Goal: Information Seeking & Learning: Learn about a topic

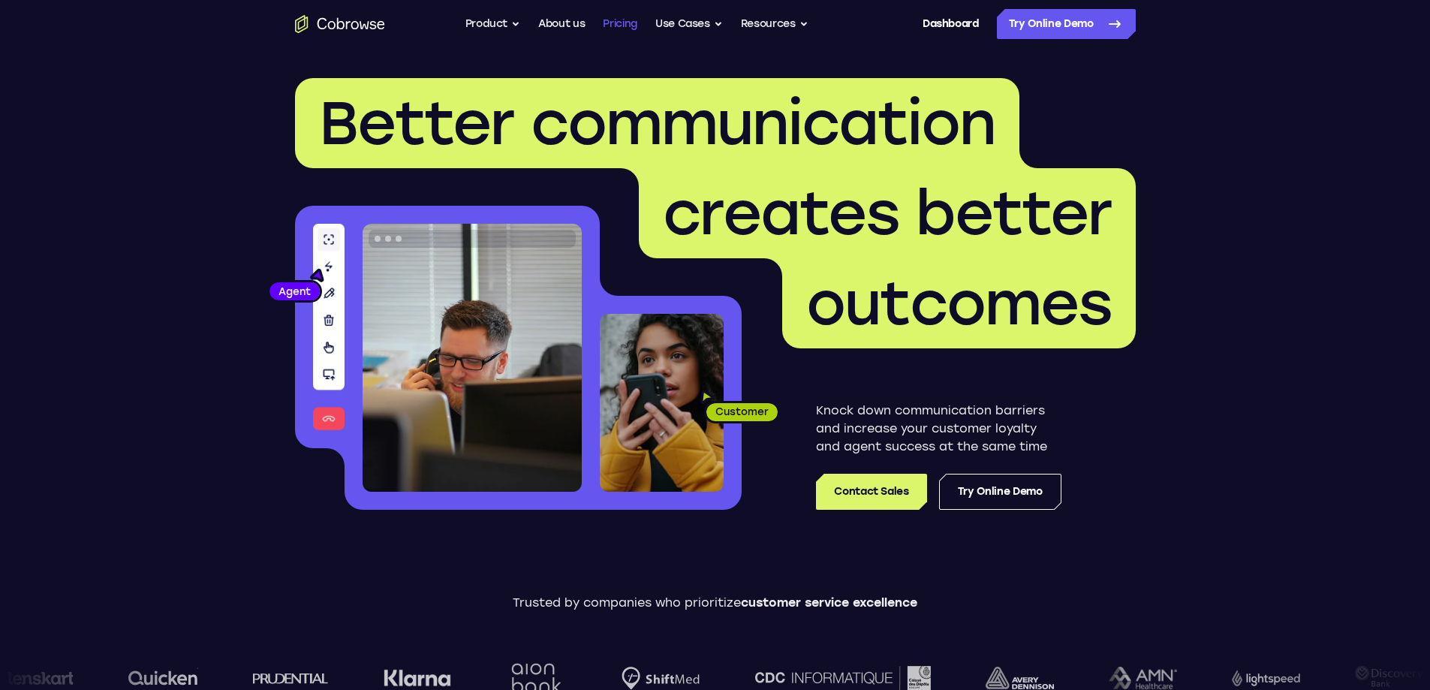
click at [627, 23] on link "Pricing" at bounding box center [620, 24] width 35 height 30
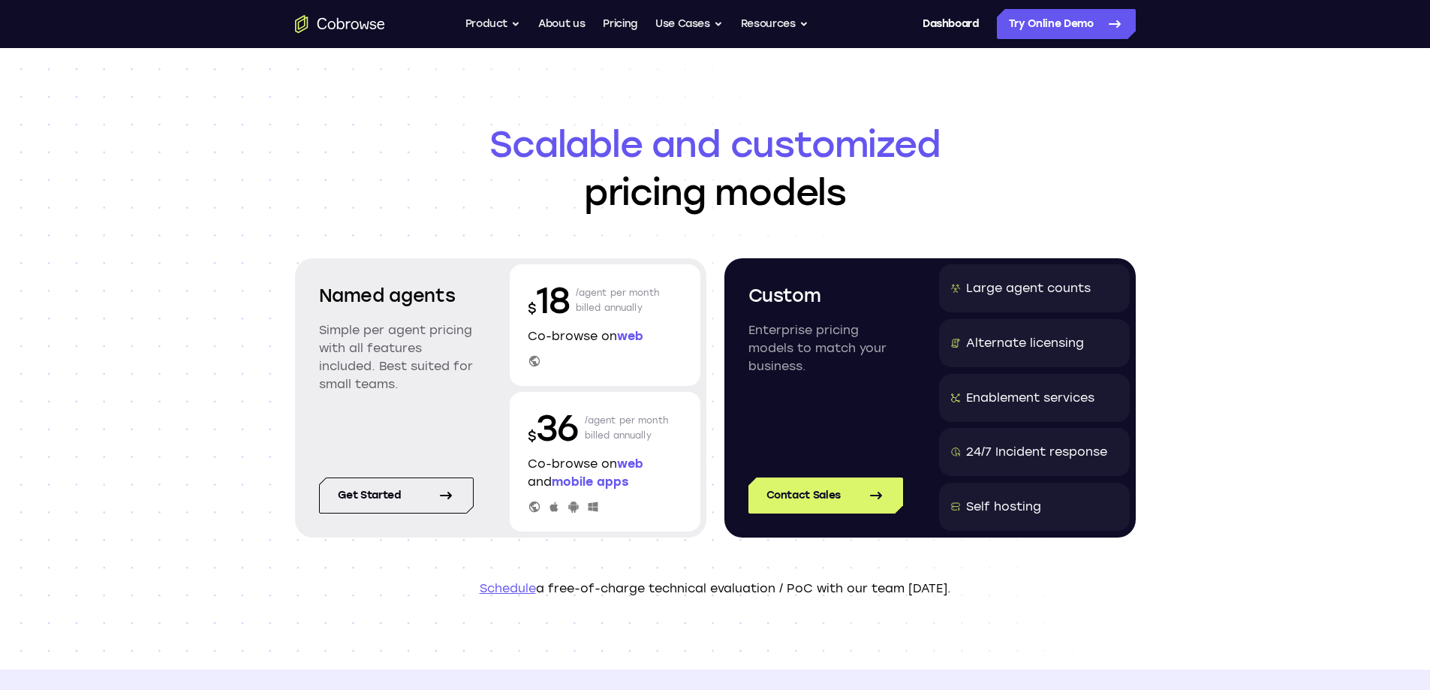
scroll to position [75, 0]
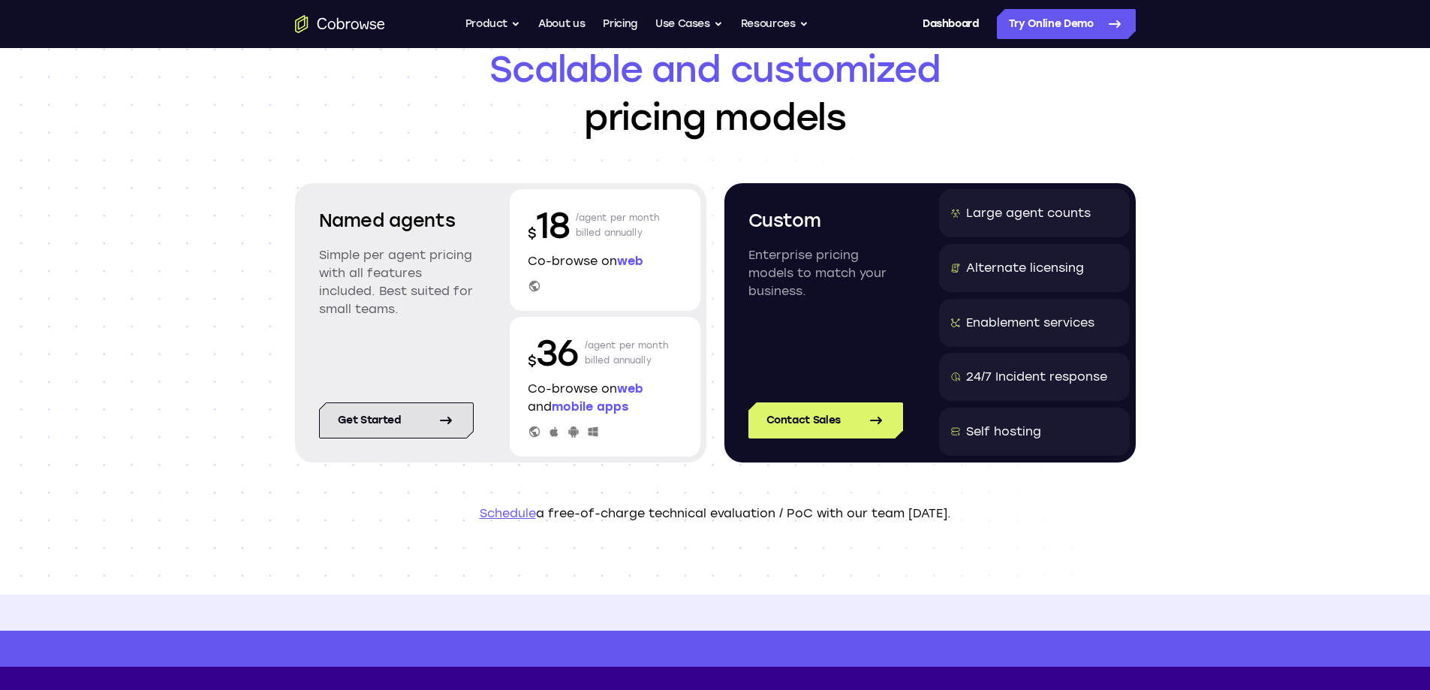
click at [401, 425] on link "Get started" at bounding box center [396, 420] width 155 height 36
click at [515, 23] on button "Product" at bounding box center [494, 24] width 56 height 30
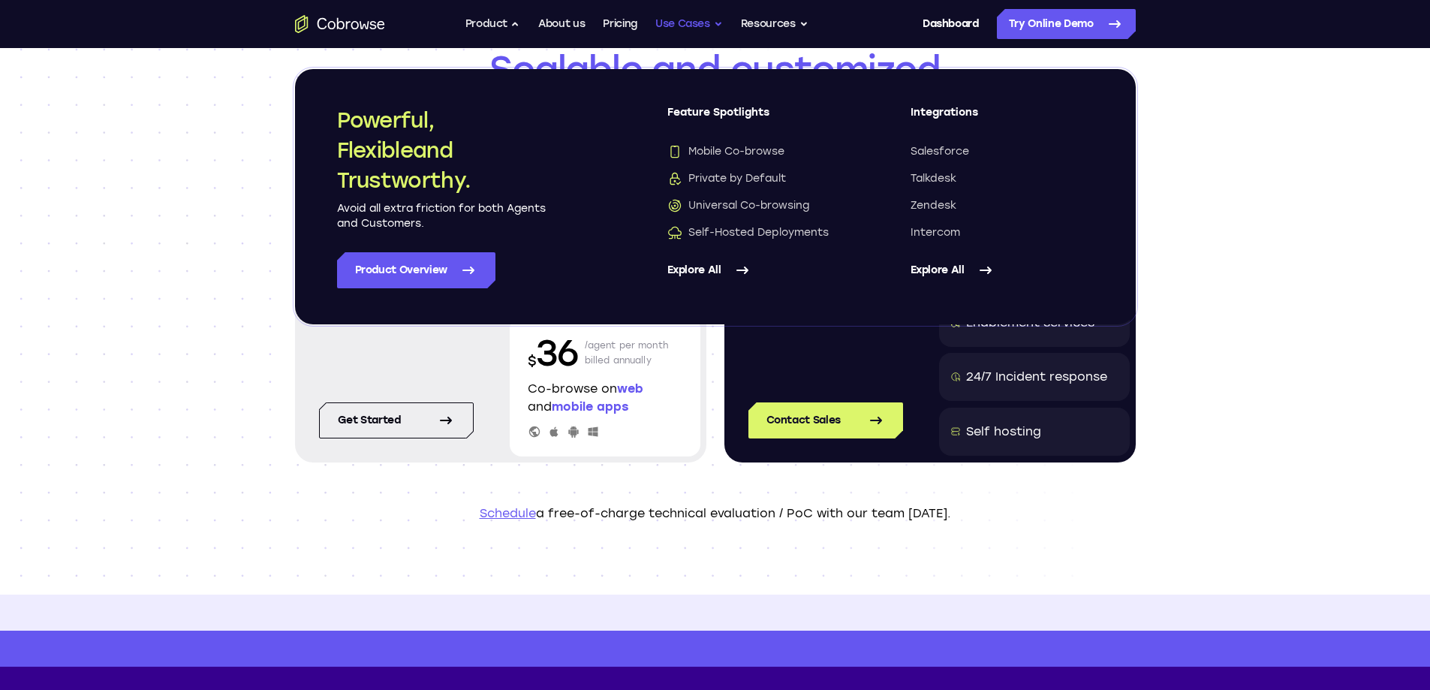
click at [719, 24] on button "Use Cases" at bounding box center [690, 24] width 68 height 30
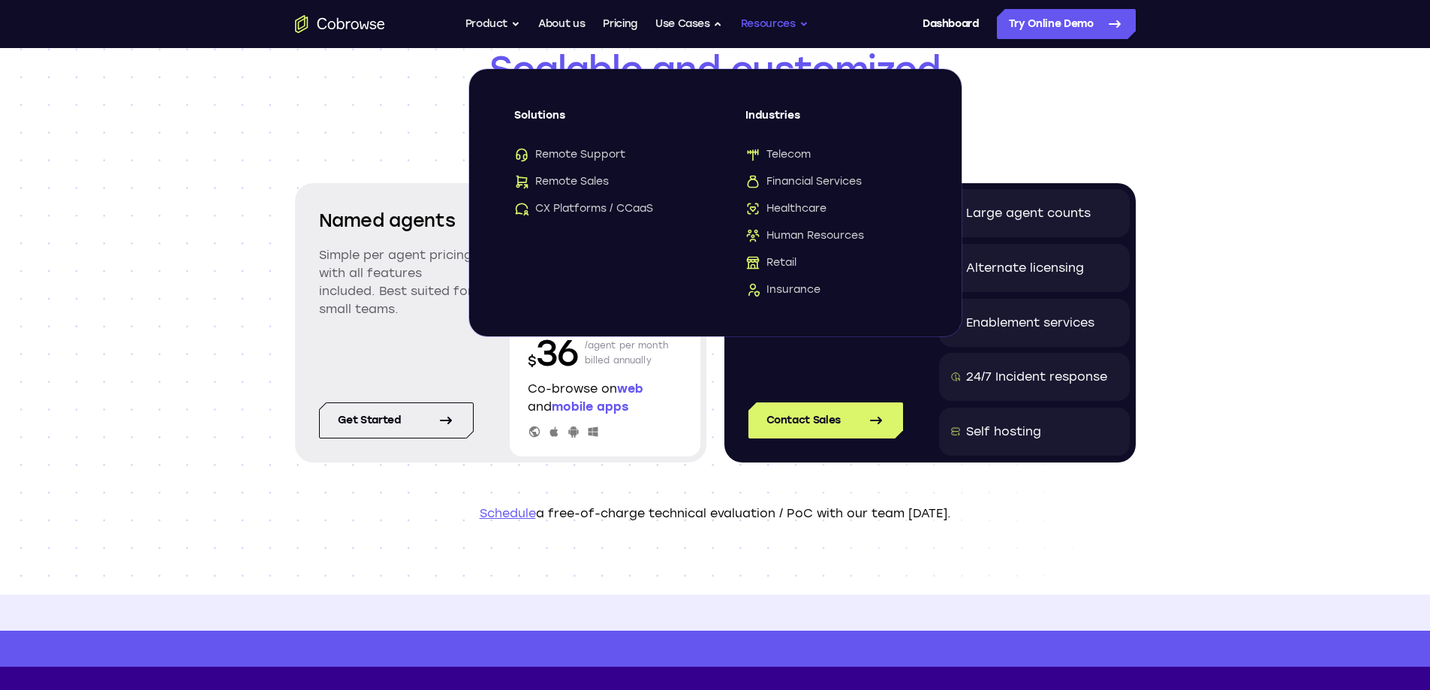
click at [803, 23] on button "Resources" at bounding box center [775, 24] width 68 height 30
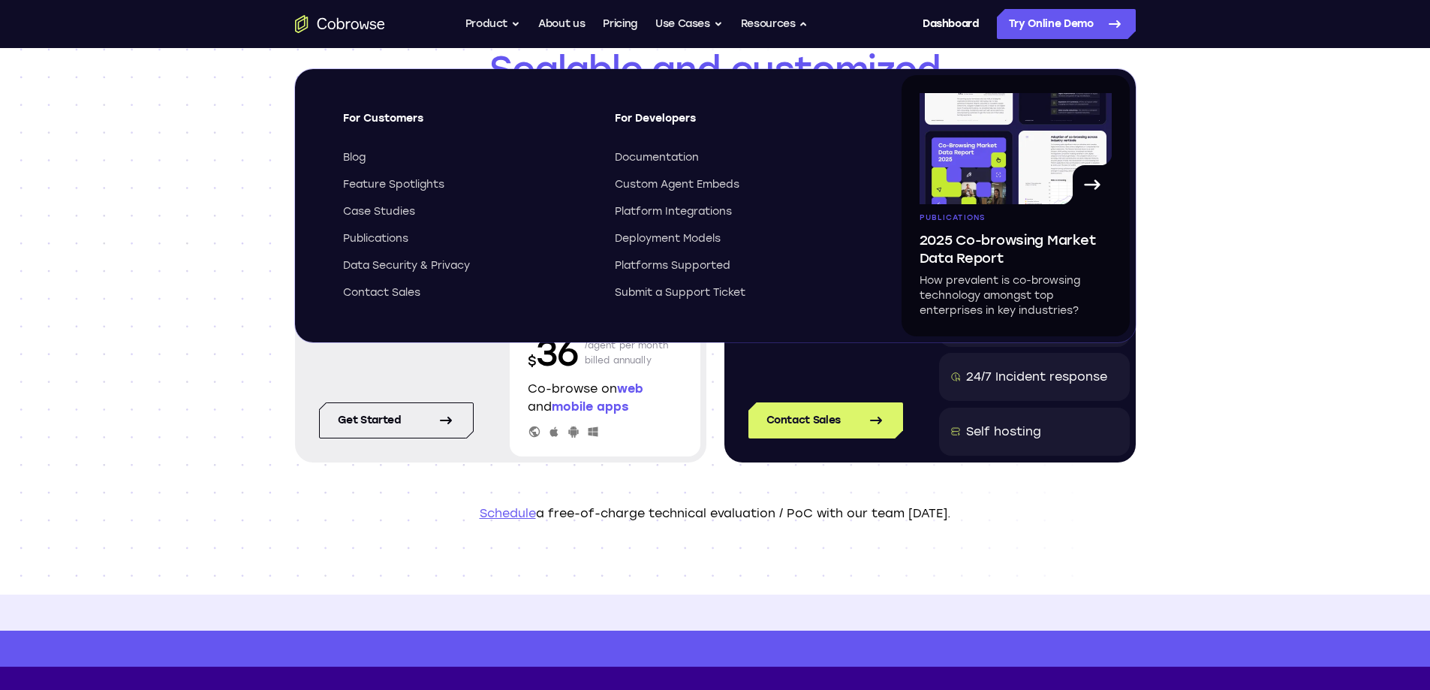
click at [460, 356] on div "Named agents Simple per agent pricing with all features included. Best suited f…" at bounding box center [396, 274] width 191 height 170
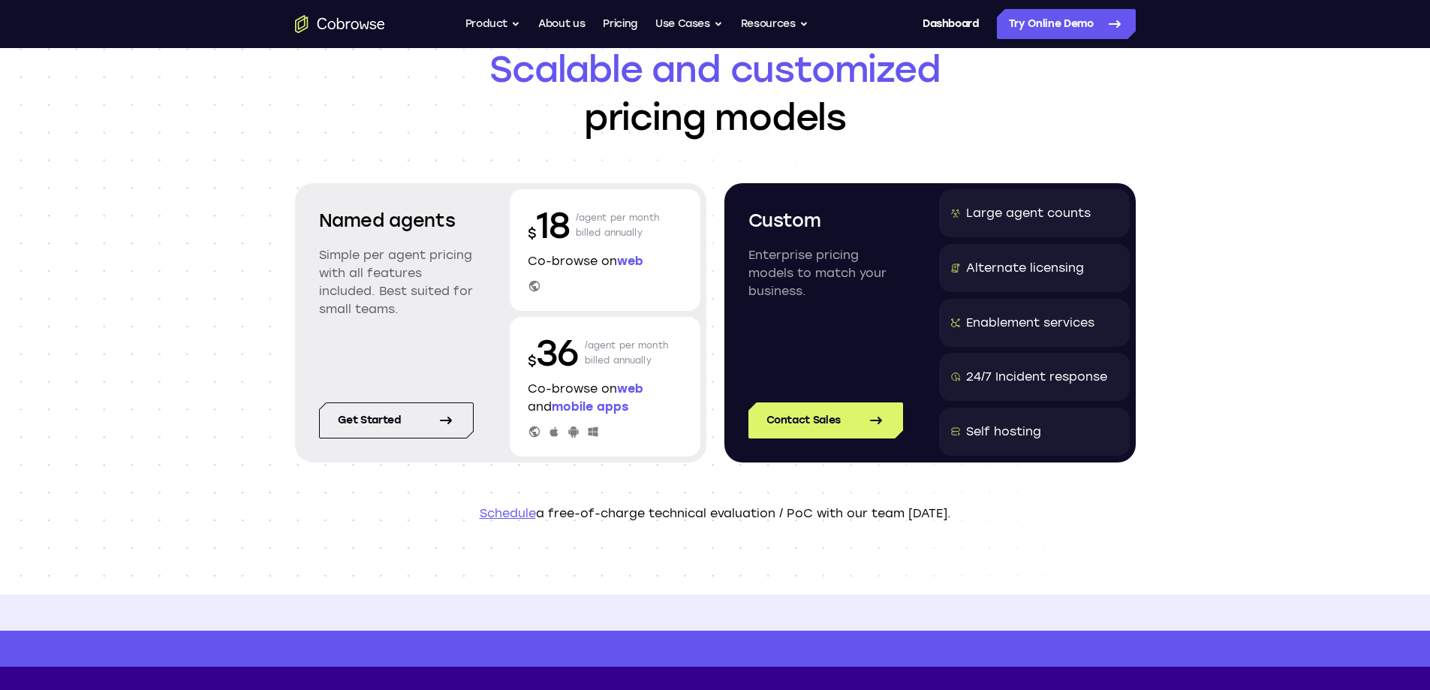
click at [636, 262] on span "web" at bounding box center [630, 261] width 26 height 14
